Goal: Task Accomplishment & Management: Complete application form

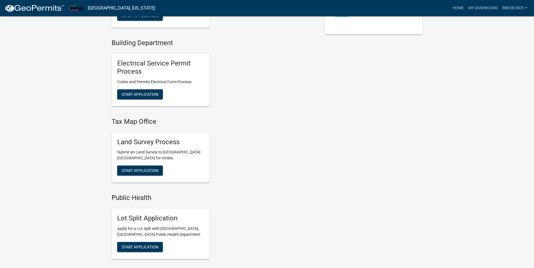
scroll to position [224, 0]
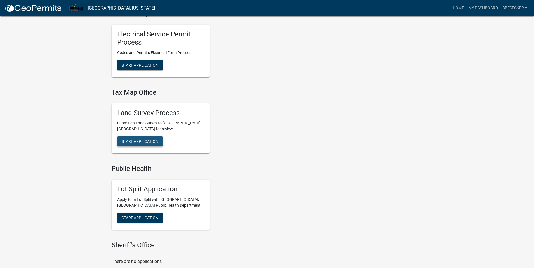
click at [131, 142] on span "Start Application" at bounding box center [140, 141] width 37 height 4
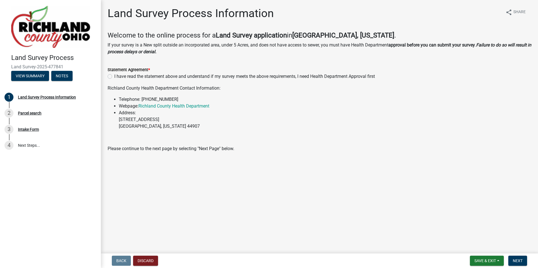
click at [112, 76] on div "I have read the statement above and understand if my survey meets the above req…" at bounding box center [320, 76] width 424 height 7
click at [114, 77] on label "I have read the statement above and understand if my survey meets the above req…" at bounding box center [244, 76] width 261 height 7
click at [114, 77] on input "I have read the statement above and understand if my survey meets the above req…" at bounding box center [116, 75] width 4 height 4
radio input "true"
click at [515, 263] on span "Next" at bounding box center [518, 261] width 10 height 4
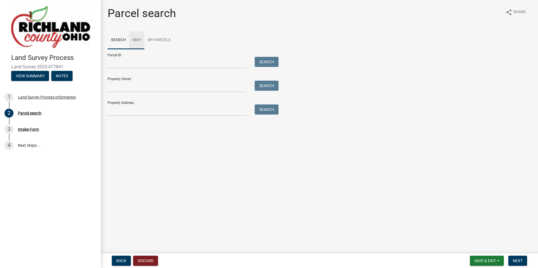
click at [138, 39] on link "Map" at bounding box center [136, 40] width 15 height 18
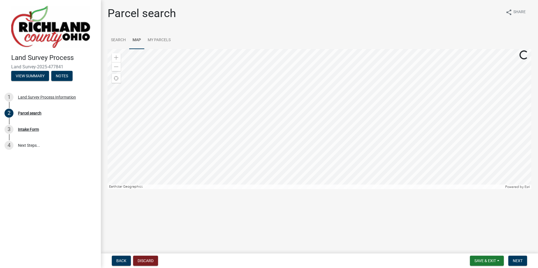
click at [377, 167] on div at bounding box center [320, 119] width 424 height 140
click at [344, 147] on div at bounding box center [320, 119] width 424 height 140
click at [321, 141] on div at bounding box center [320, 119] width 424 height 140
click at [319, 167] on div at bounding box center [320, 119] width 424 height 140
click at [313, 142] on div at bounding box center [320, 119] width 424 height 140
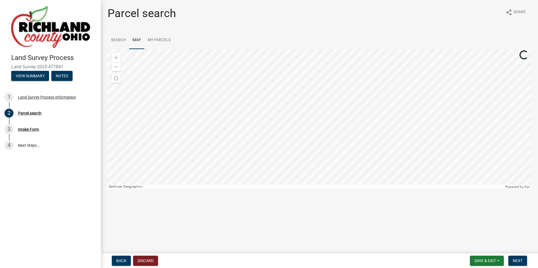
click at [340, 153] on div at bounding box center [320, 119] width 424 height 140
click at [335, 107] on div at bounding box center [320, 119] width 424 height 140
click at [295, 165] on div at bounding box center [320, 119] width 424 height 140
click at [290, 107] on div at bounding box center [320, 119] width 424 height 140
click at [282, 102] on div at bounding box center [320, 119] width 424 height 140
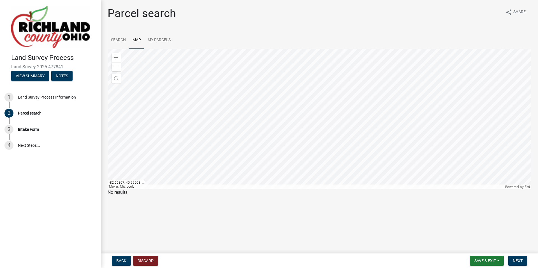
click at [201, 108] on div at bounding box center [320, 119] width 424 height 140
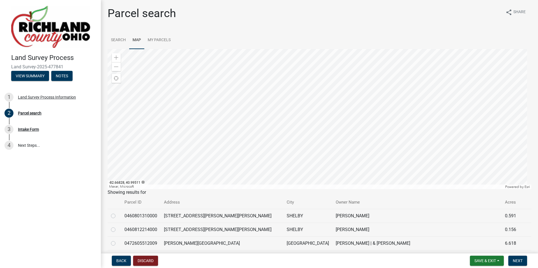
click at [190, 106] on div at bounding box center [320, 119] width 424 height 140
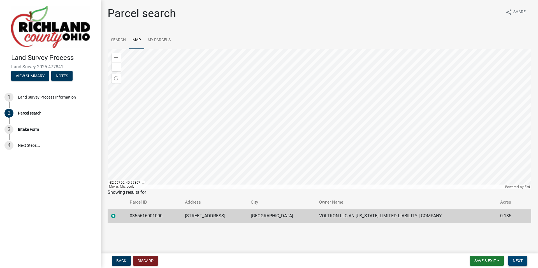
click at [521, 260] on span "Next" at bounding box center [518, 261] width 10 height 4
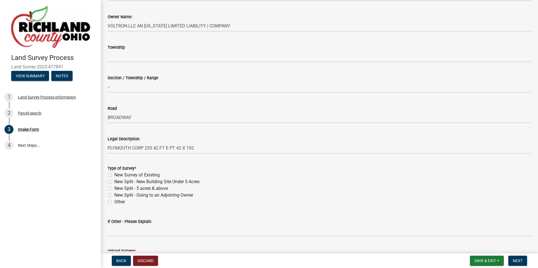
scroll to position [140, 0]
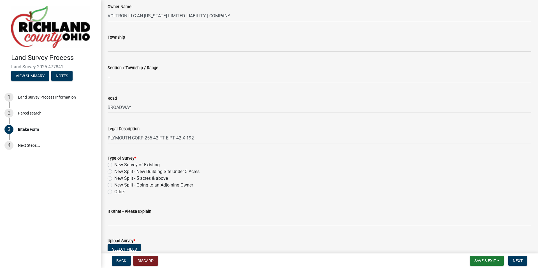
click at [114, 192] on label "Other" at bounding box center [119, 192] width 11 height 7
click at [114, 192] on input "Other" at bounding box center [116, 191] width 4 height 4
radio input "true"
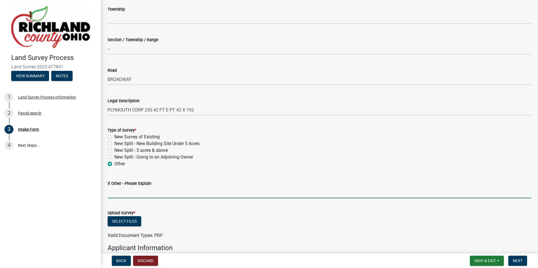
click at [127, 195] on input "If Other - Please Explain" at bounding box center [320, 192] width 424 height 11
drag, startPoint x: 145, startPoint y: 191, endPoint x: 193, endPoint y: 195, distance: 48.4
click at [193, 195] on input "Centerline Plat for [STREET_ADDRESS]" at bounding box center [320, 192] width 424 height 11
click at [189, 193] on input "Centerline Plat for [GEOGRAPHIC_DATA]" at bounding box center [320, 192] width 424 height 11
click at [177, 192] on input "Centerline Plat for [GEOGRAPHIC_DATA] in [GEOGRAPHIC_DATA]" at bounding box center [320, 192] width 424 height 11
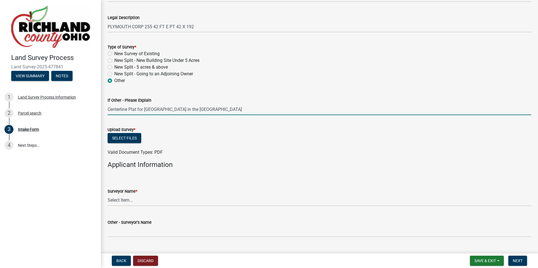
scroll to position [252, 0]
type input "Centerline Plat for [GEOGRAPHIC_DATA] in the [GEOGRAPHIC_DATA]"
click at [131, 139] on button "Select files" at bounding box center [125, 137] width 34 height 10
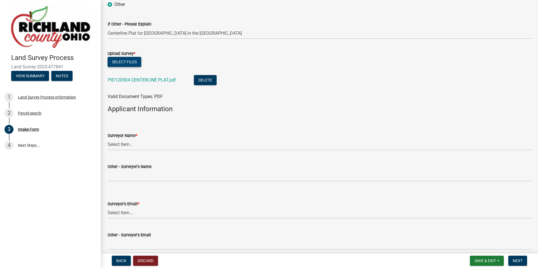
scroll to position [336, 0]
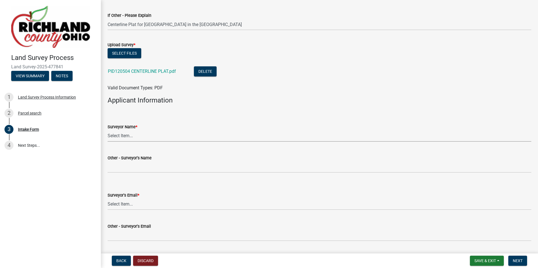
click at [129, 137] on select "Select Item... [PERSON_NAME], [PERSON_NAME], [PERSON_NAME], [PERSON_NAME], [PER…" at bounding box center [320, 135] width 424 height 11
click at [108, 130] on select "Select Item... [PERSON_NAME], [PERSON_NAME], [PERSON_NAME], [PERSON_NAME], [PER…" at bounding box center [320, 135] width 424 height 11
select select "70db150e-8556-4717-a86e-4aa332919244"
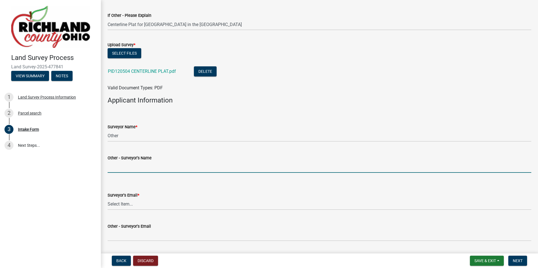
click at [120, 167] on input "Other - Surveyor's Name" at bounding box center [320, 166] width 424 height 11
type input "[PERSON_NAME]"
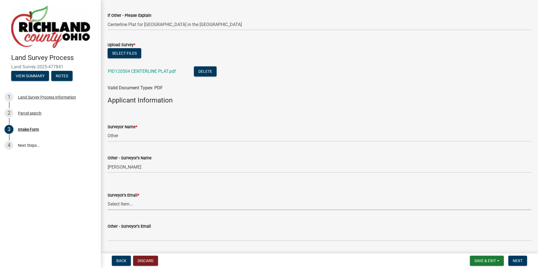
click at [130, 204] on select "Select Item... [EMAIL_ADDRESS][DOMAIN_NAME] [EMAIL_ADDRESS][DOMAIN_NAME] [EMAIL…" at bounding box center [320, 204] width 424 height 11
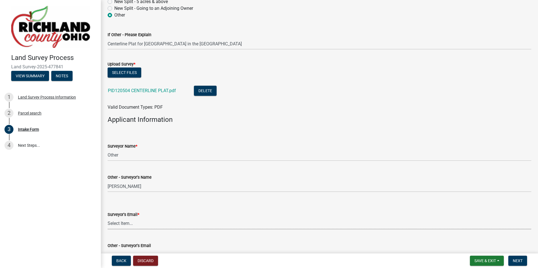
scroll to position [327, 0]
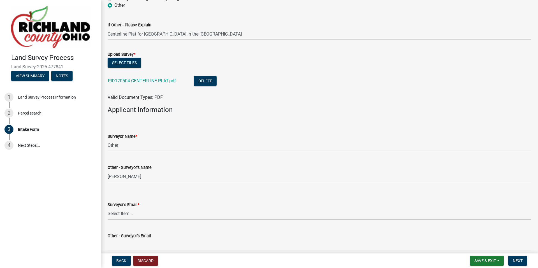
click at [123, 213] on select "Select Item... [EMAIL_ADDRESS][DOMAIN_NAME] [EMAIL_ADDRESS][DOMAIN_NAME] [EMAIL…" at bounding box center [320, 213] width 424 height 11
click at [108, 208] on select "Select Item... [EMAIL_ADDRESS][DOMAIN_NAME] [EMAIL_ADDRESS][DOMAIN_NAME] [EMAIL…" at bounding box center [320, 213] width 424 height 11
select select "9874e5e4-26e5-4676-902e-dba2102df670"
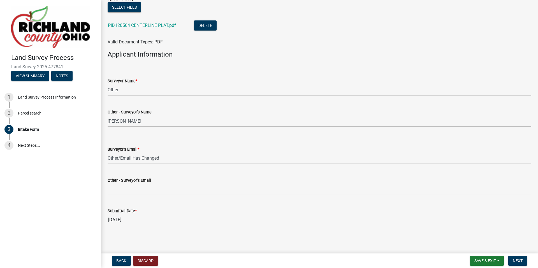
scroll to position [383, 0]
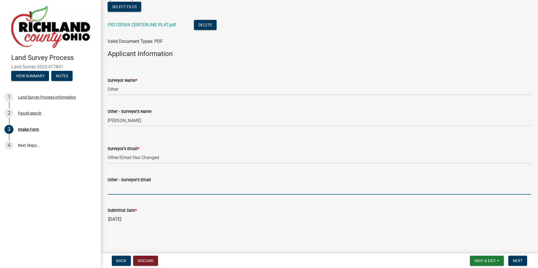
click at [131, 190] on input "Other - Surveyor's Email" at bounding box center [320, 188] width 424 height 11
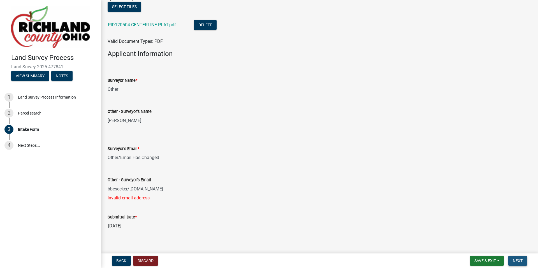
click at [514, 260] on span "Next" at bounding box center [518, 261] width 10 height 4
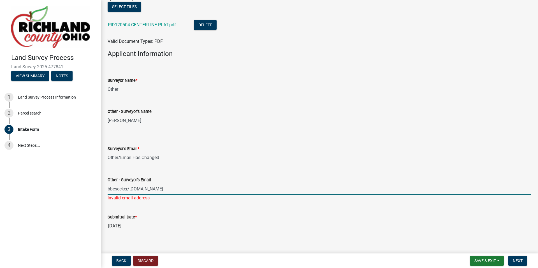
click at [130, 190] on input "bbesecker/[DOMAIN_NAME]" at bounding box center [320, 188] width 424 height 11
drag, startPoint x: 128, startPoint y: 190, endPoint x: 132, endPoint y: 188, distance: 4.8
click at [132, 188] on input "bbesecker/[DOMAIN_NAME]" at bounding box center [320, 188] width 424 height 11
type input "[EMAIL_ADDRESS][DOMAIN_NAME]"
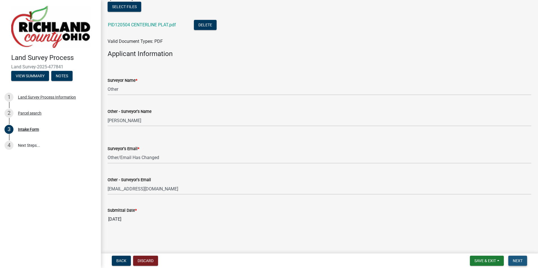
click at [517, 260] on span "Next" at bounding box center [518, 261] width 10 height 4
